Goal: Communication & Community: Answer question/provide support

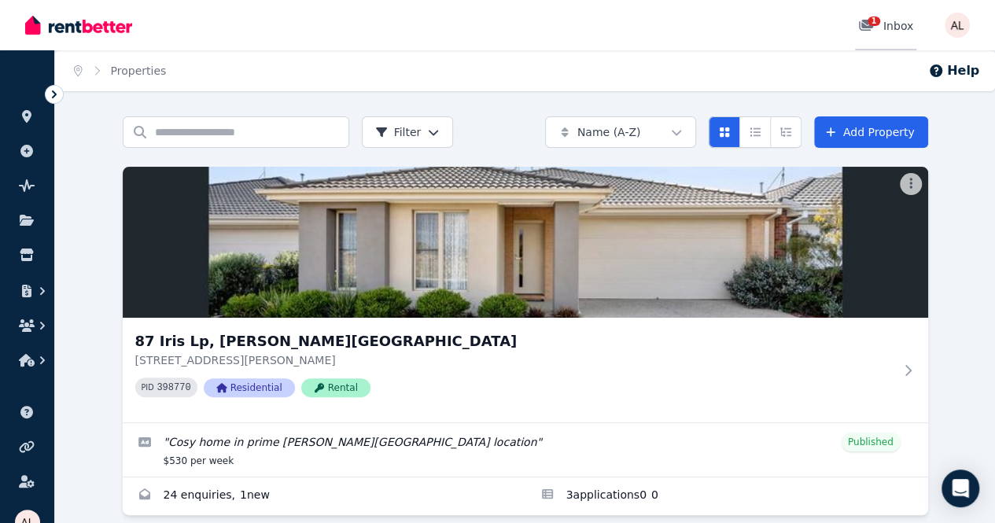
click at [874, 30] on icon at bounding box center [866, 25] width 16 height 13
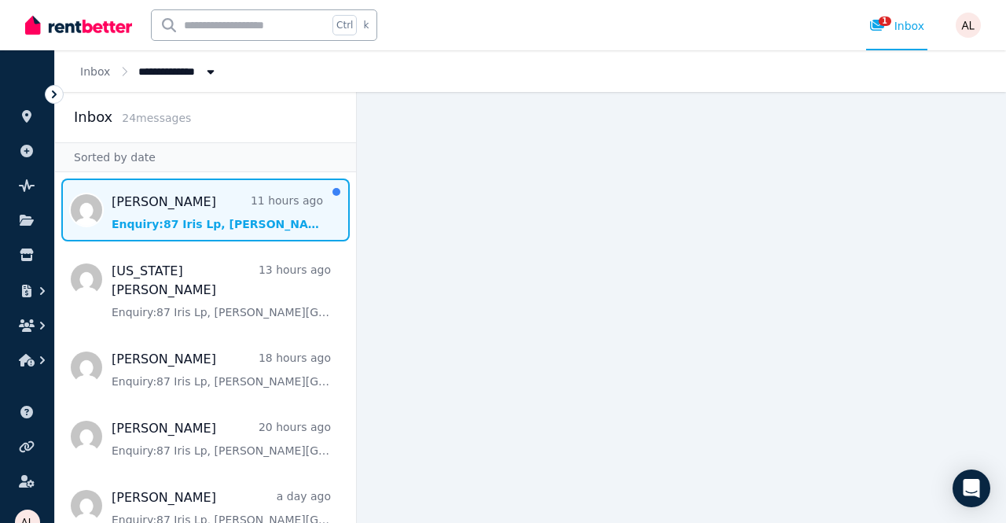
click at [178, 210] on span "Message list" at bounding box center [205, 209] width 301 height 63
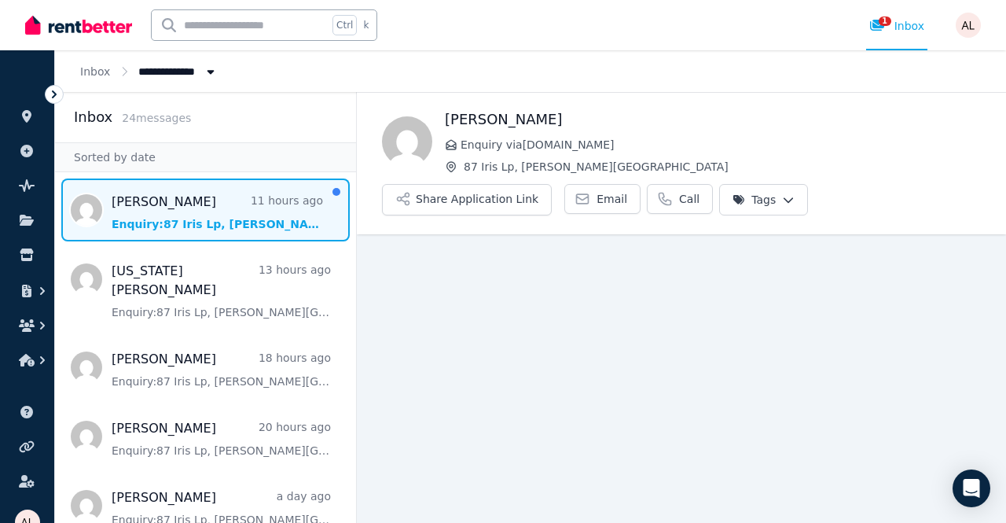
click at [181, 205] on span "Message list" at bounding box center [205, 209] width 301 height 63
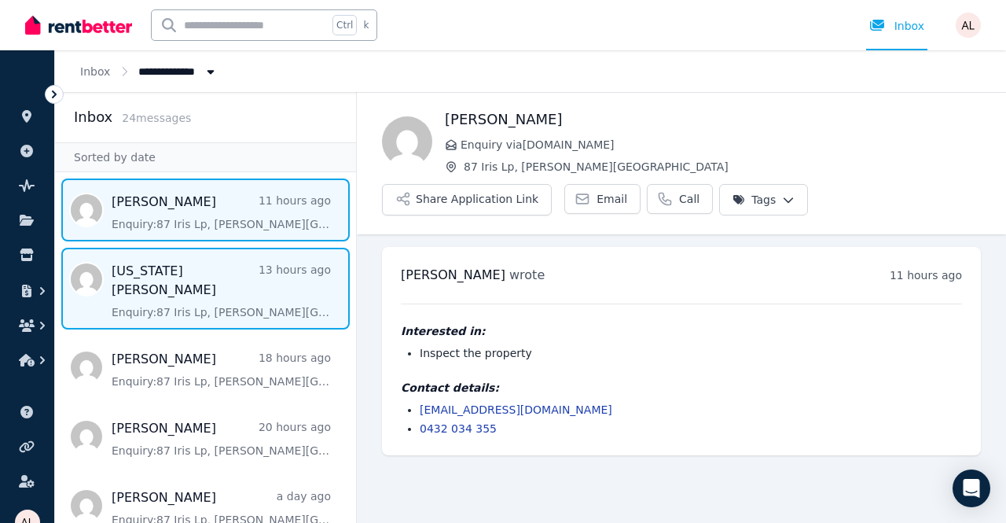
click at [183, 269] on span "Message list" at bounding box center [205, 289] width 301 height 82
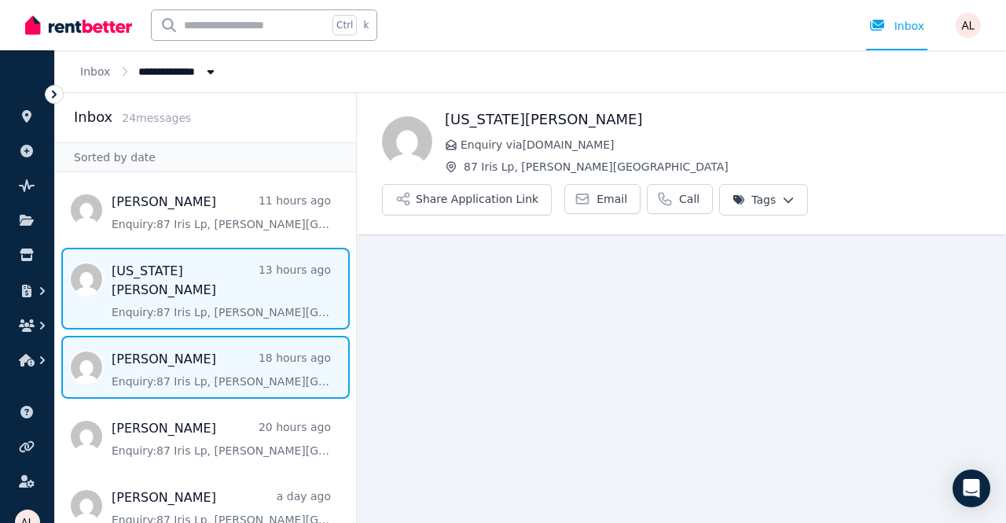
click at [186, 366] on span "Message list" at bounding box center [205, 367] width 301 height 63
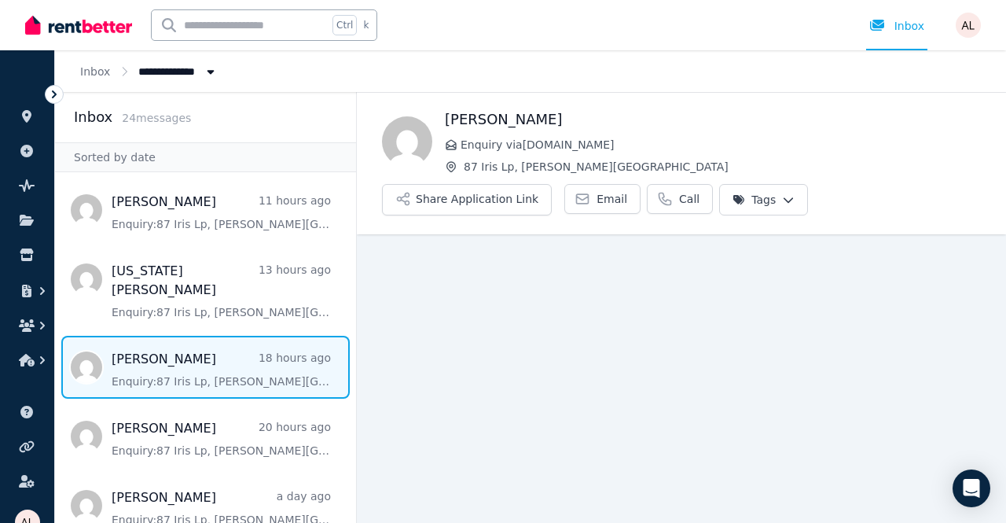
click at [173, 348] on span "Message list" at bounding box center [205, 367] width 301 height 63
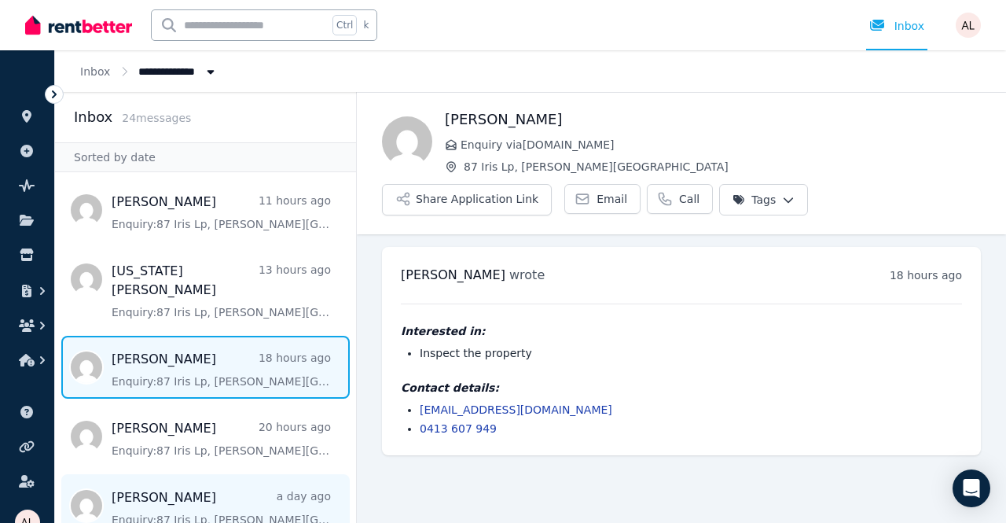
scroll to position [79, 0]
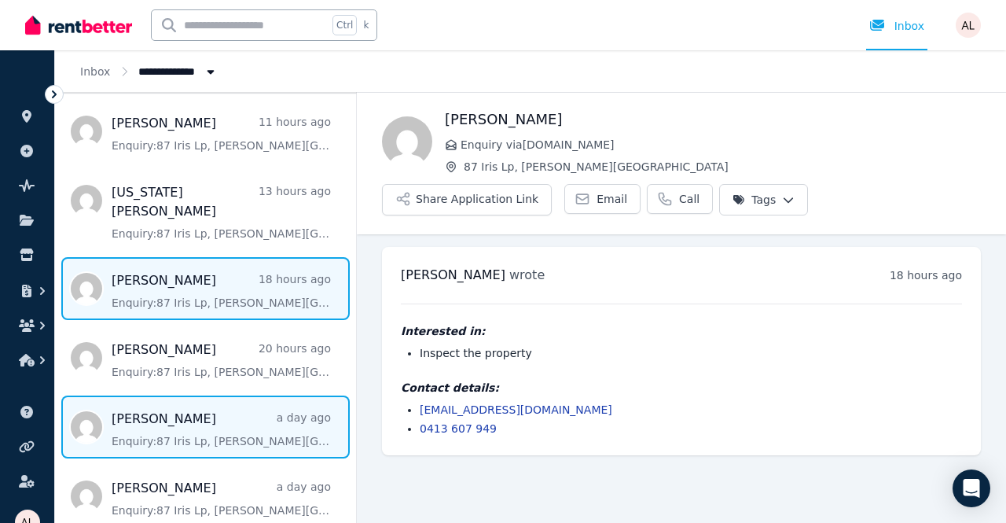
click at [199, 414] on span "Message list" at bounding box center [205, 426] width 301 height 63
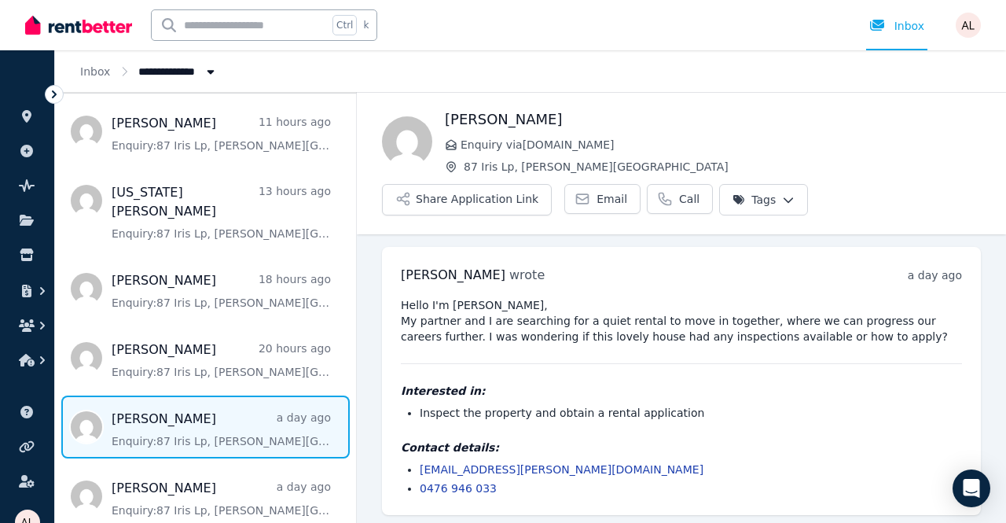
scroll to position [3, 0]
